Goal: Use online tool/utility: Utilize a website feature to perform a specific function

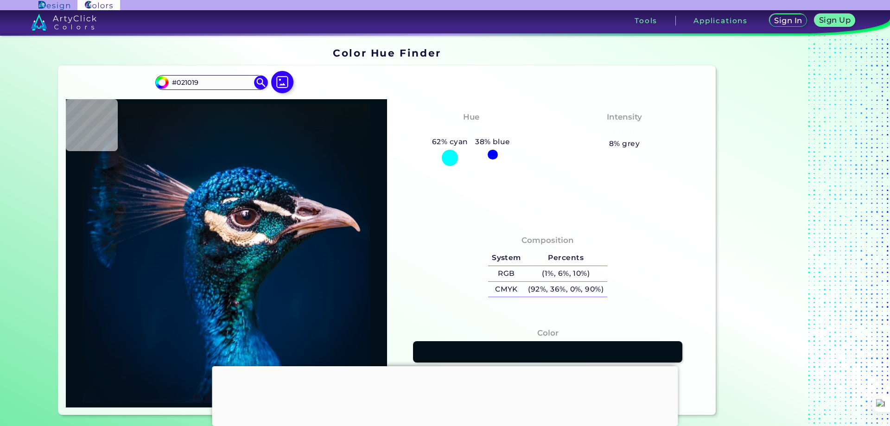
type input "#000000"
type input "#03111a"
type input "#03111A"
type input "#05121b"
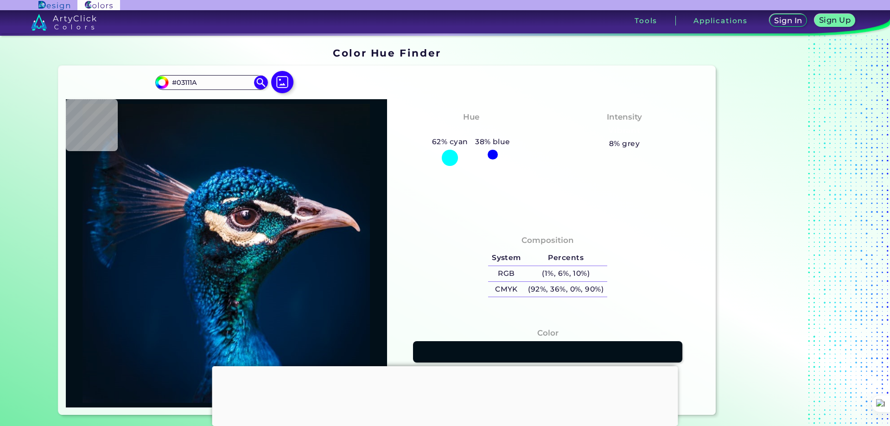
type input "#05121B"
type input "#06141f"
type input "#06141F"
type input "#061623"
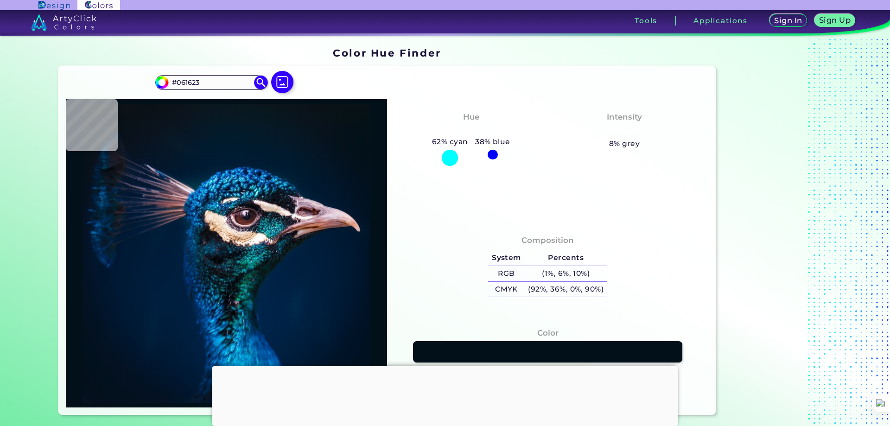
type input "#051827"
type input "#031927"
type input "#031828"
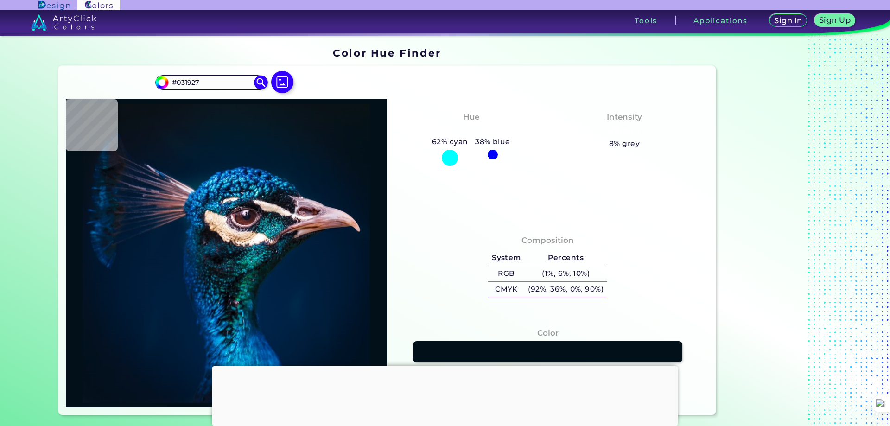
type input "#031828"
type input "#051827"
type input "#061928"
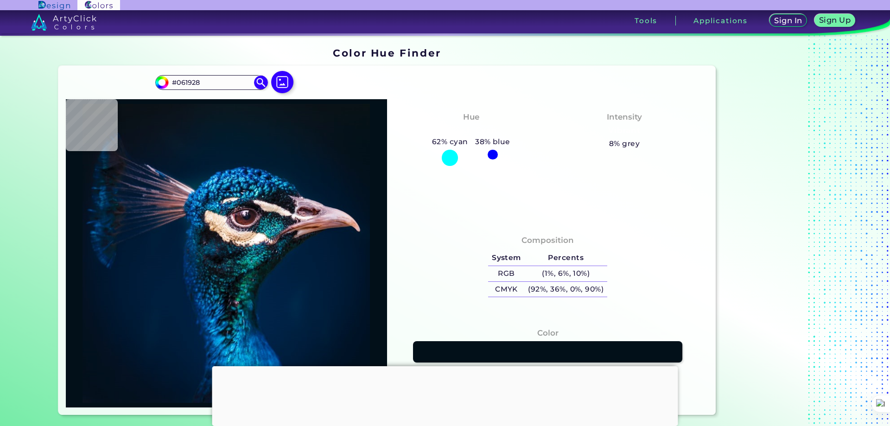
type input "#061927"
type input "#061824"
type input "#061822"
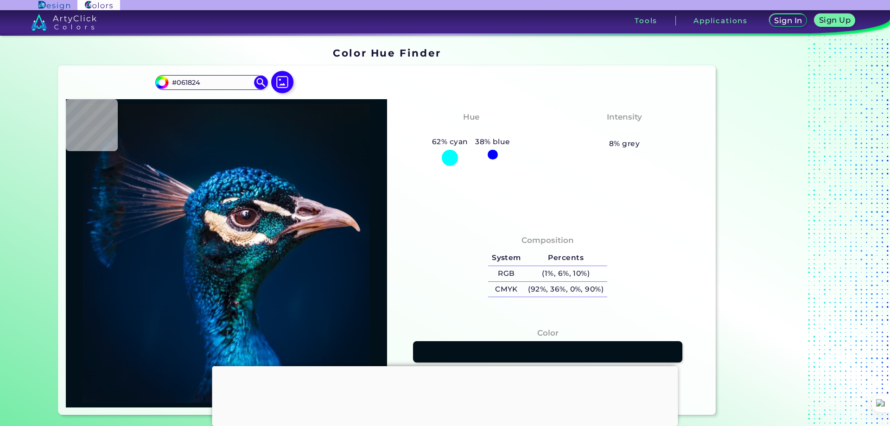
type input "#061822"
type input "#071822"
type input "#091720"
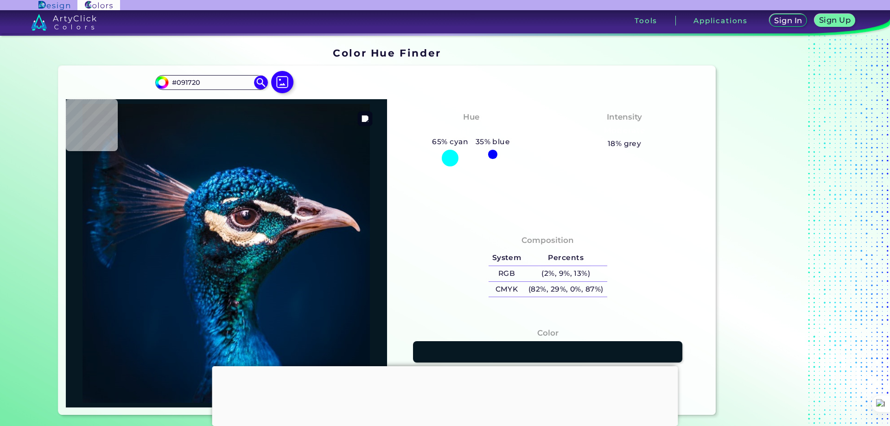
type input "#08161f"
type input "#08161F"
type input "#091720"
type input "#09181f"
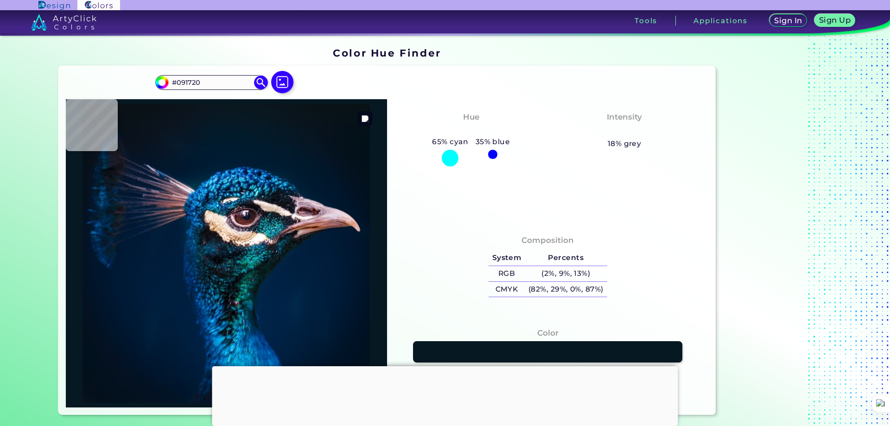
type input "#09181F"
type input "#09161e"
type input "#09161E"
type input "#0b151e"
type input "#0B151E"
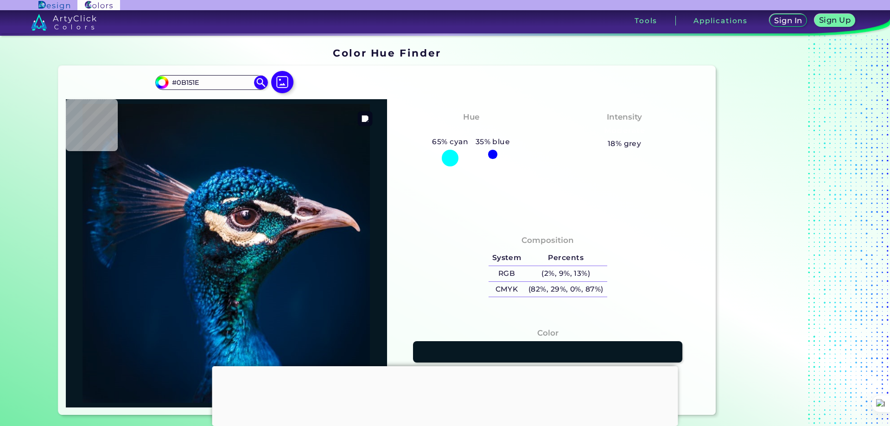
type input "#0b141b"
type input "#0B141B"
click at [281, 91] on img at bounding box center [282, 82] width 27 height 27
click at [0, 0] on input "file" at bounding box center [0, 0] width 0 height 0
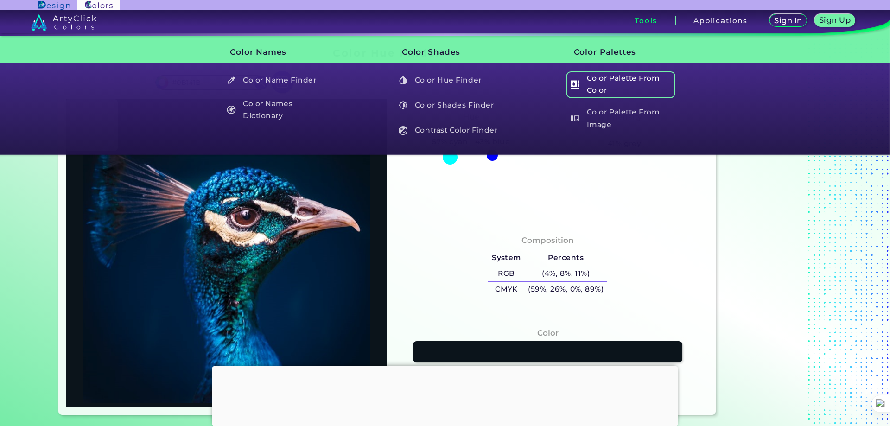
click at [598, 82] on h5 "Color Palette From Color" at bounding box center [620, 84] width 109 height 26
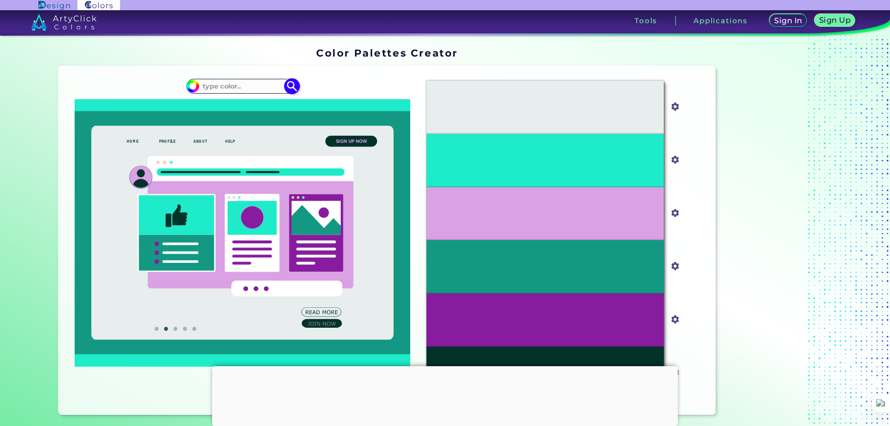
click at [191, 86] on input "#1eebc9" at bounding box center [192, 85] width 12 height 12
type input "#066a59"
type input "#066A59"
click at [354, 79] on div "#066a59 #066A59 Generate Acadia ◉ ◉" at bounding box center [243, 240] width 354 height 334
